Goal: Find specific page/section: Find specific page/section

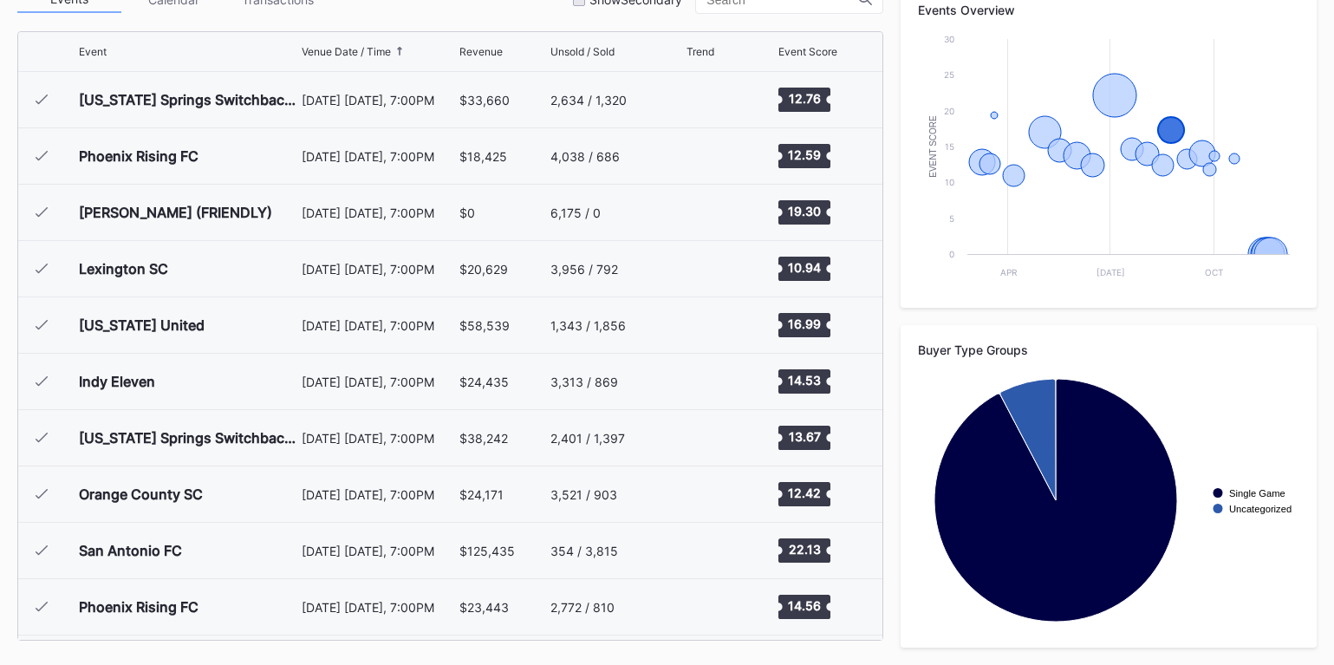
scroll to position [672, 0]
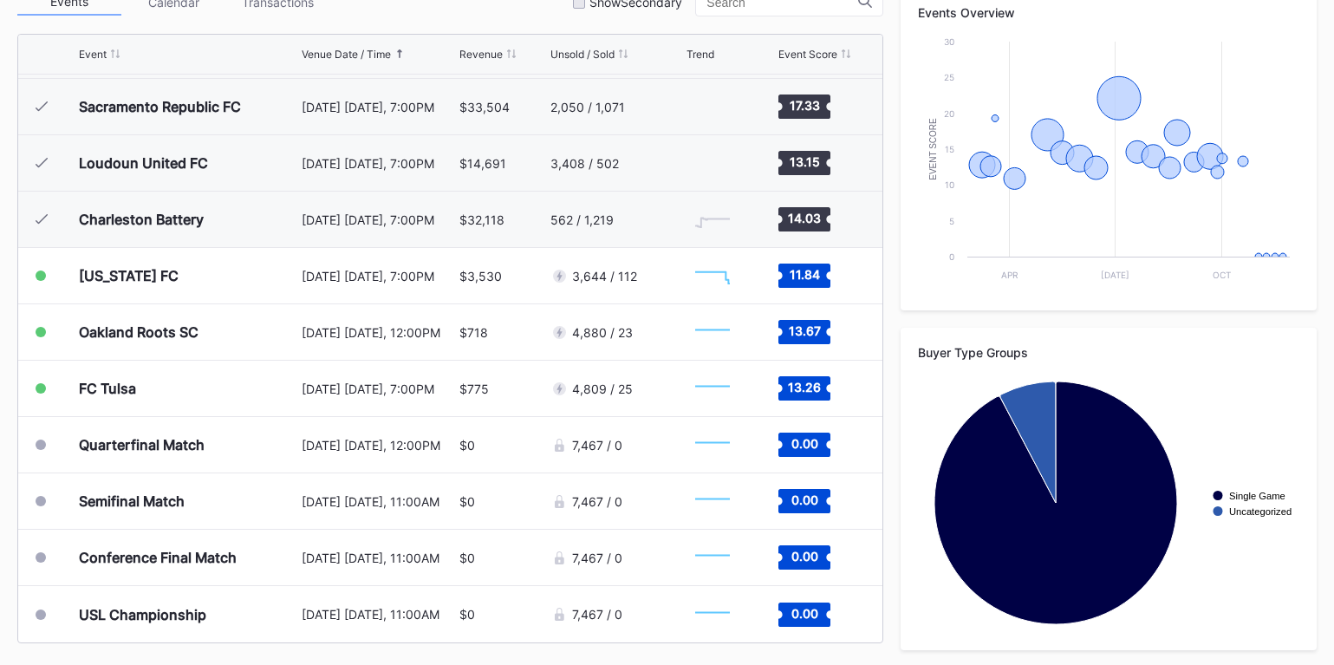
scroll to position [646, 0]
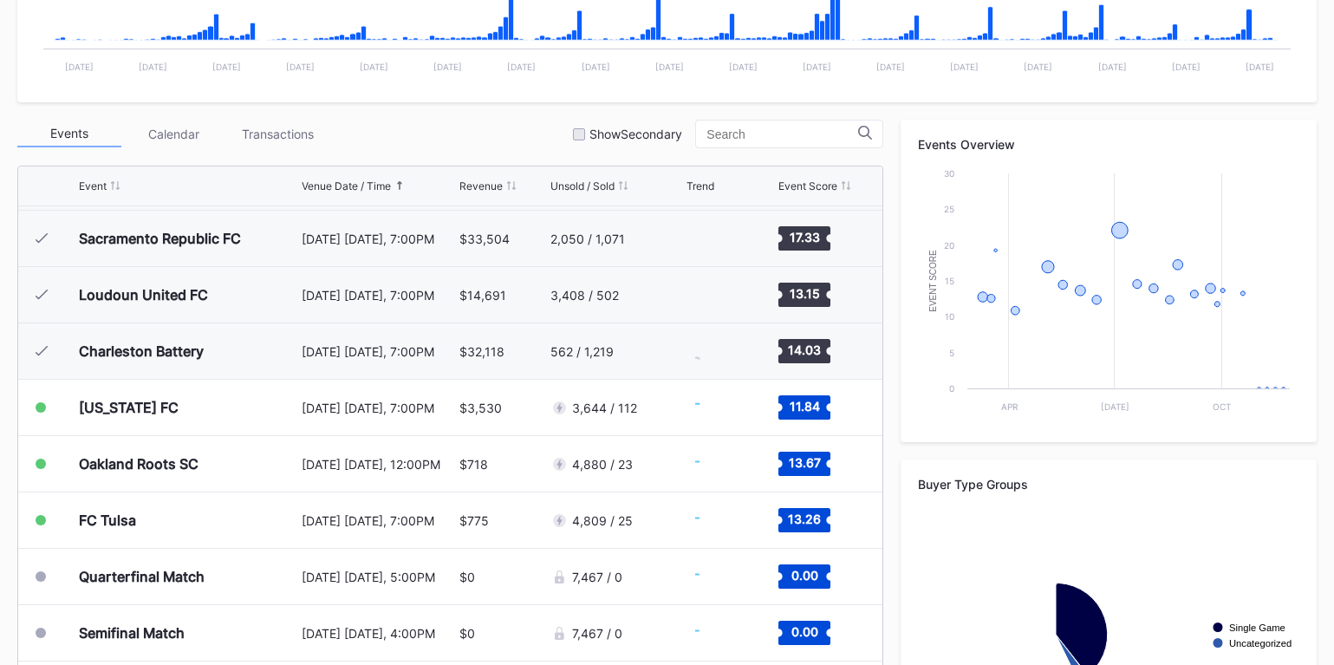
scroll to position [646, 0]
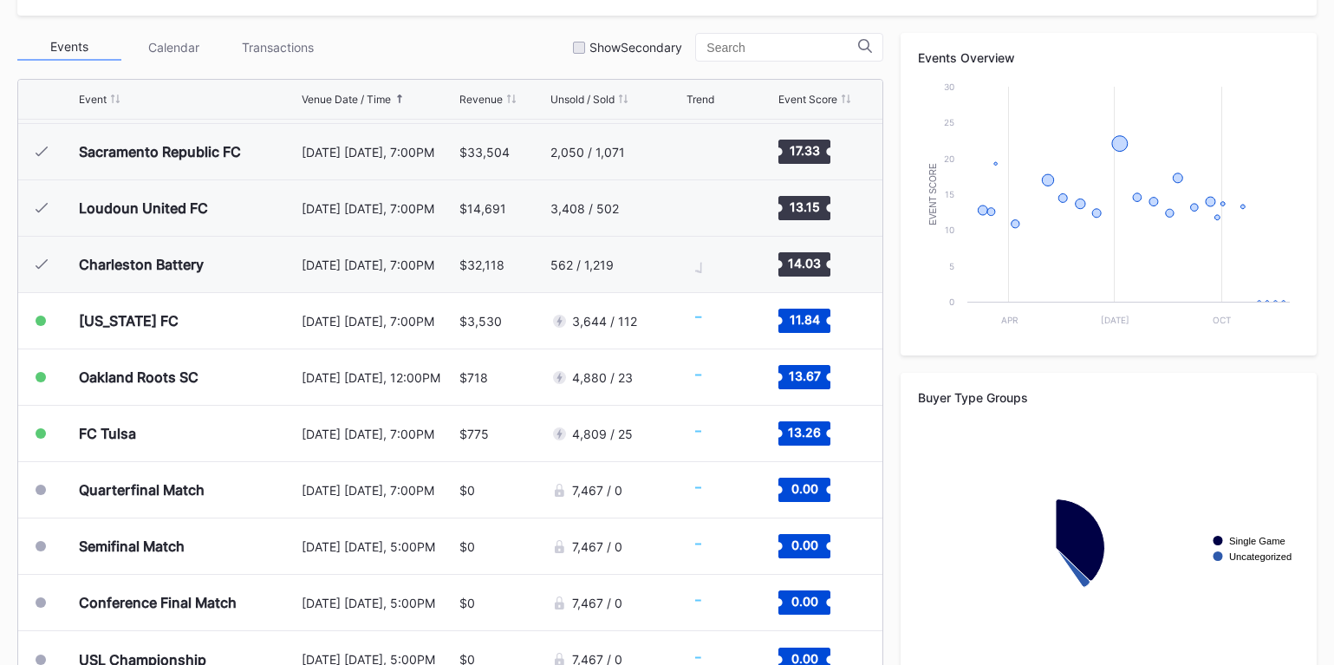
scroll to position [646, 0]
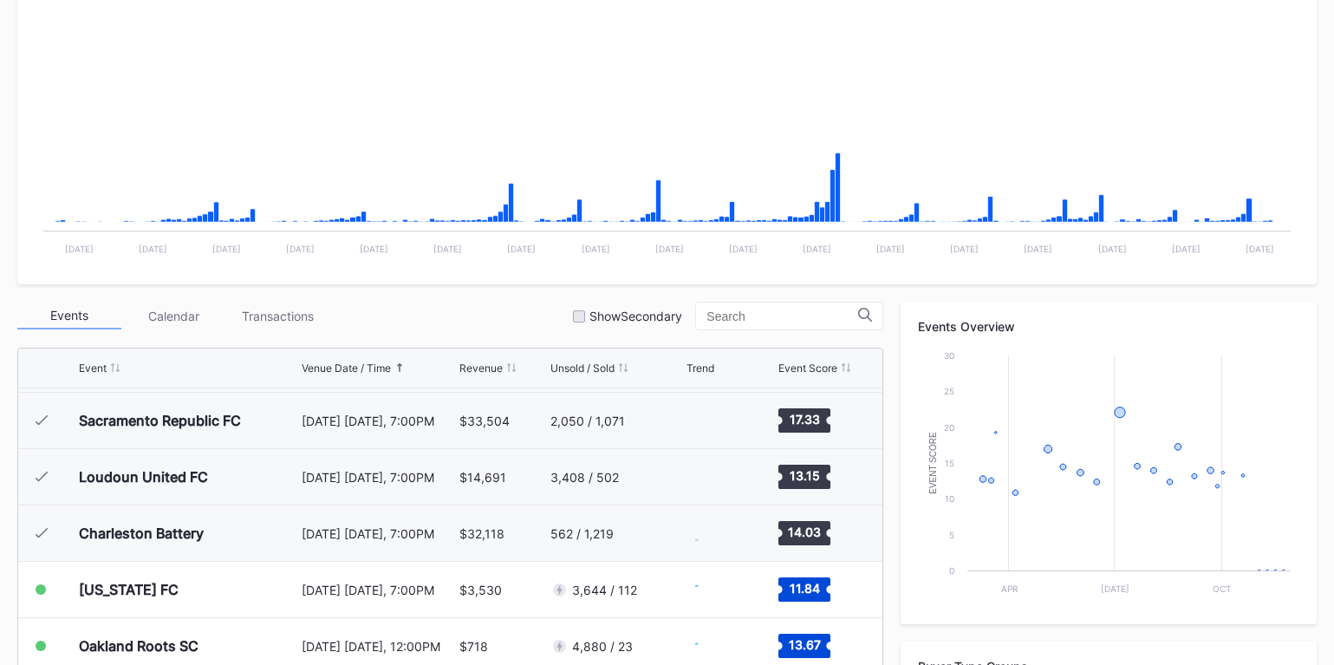
scroll to position [646, 0]
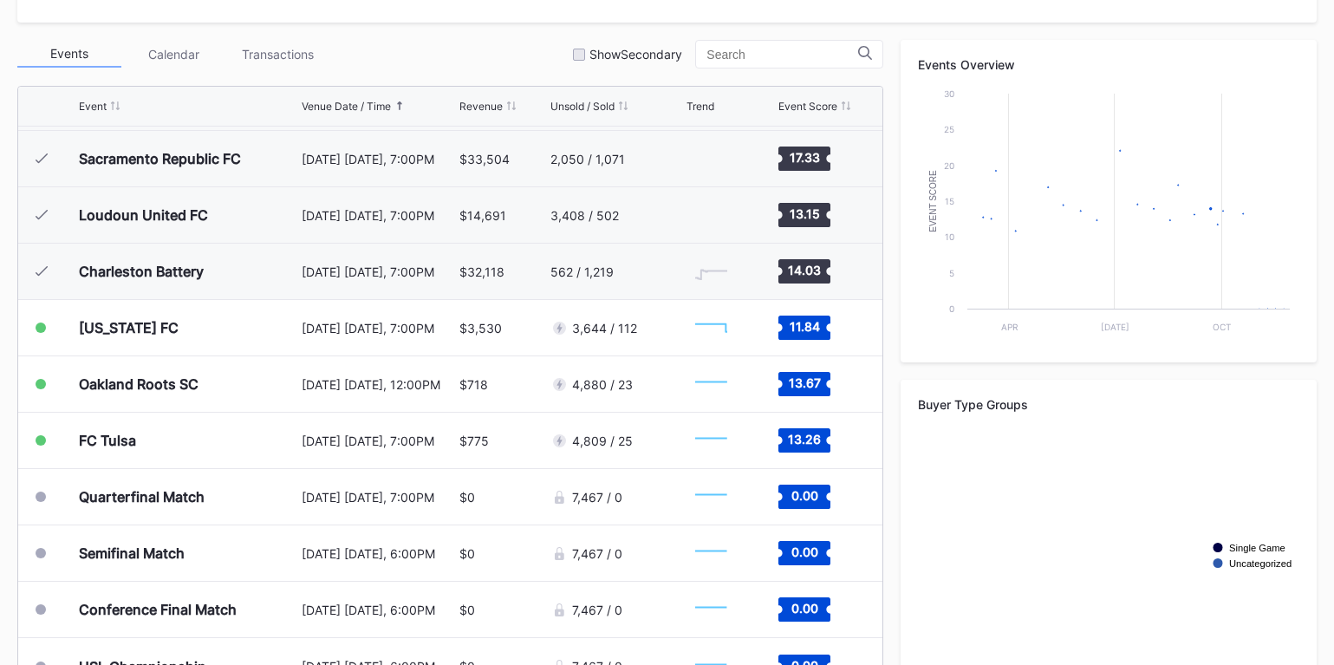
scroll to position [646, 0]
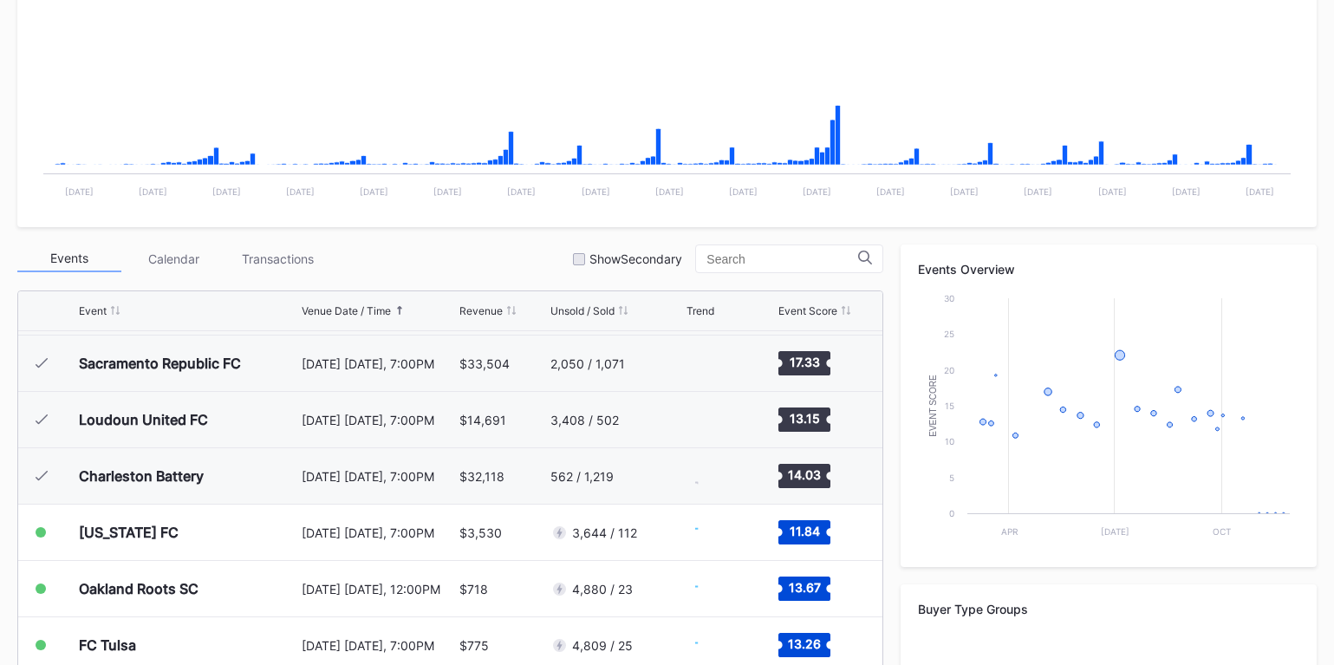
scroll to position [646, 0]
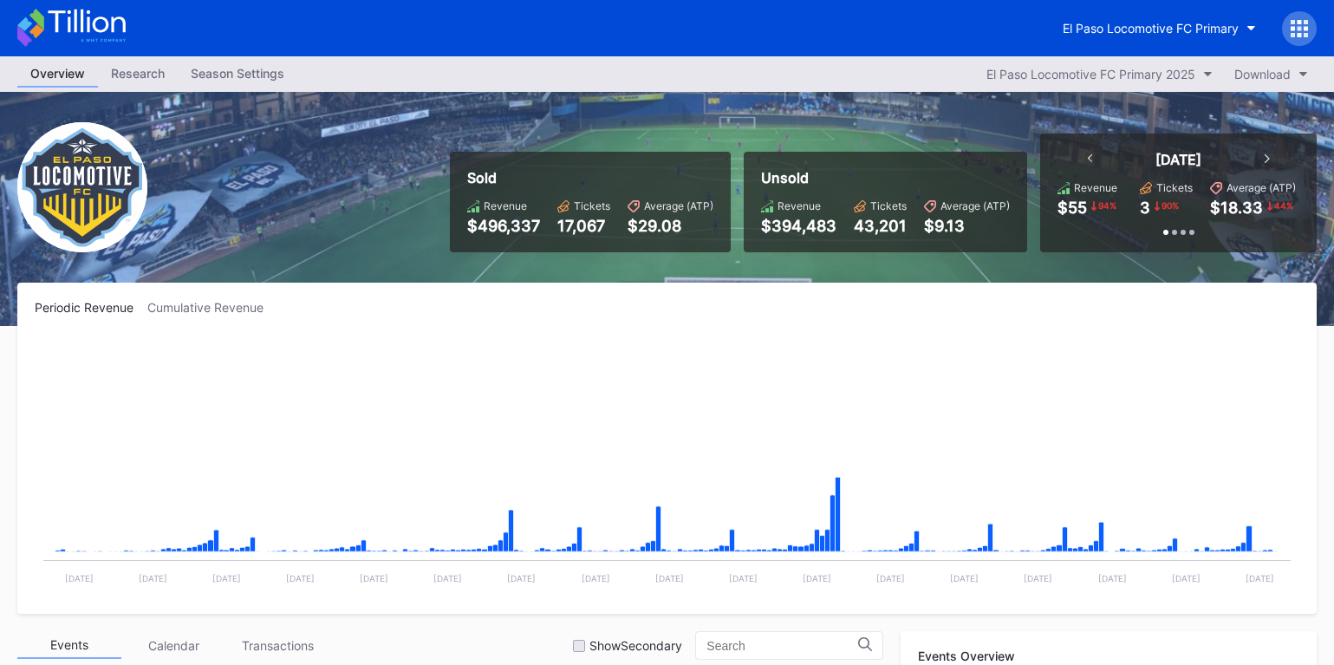
scroll to position [646, 0]
